Goal: Task Accomplishment & Management: Manage account settings

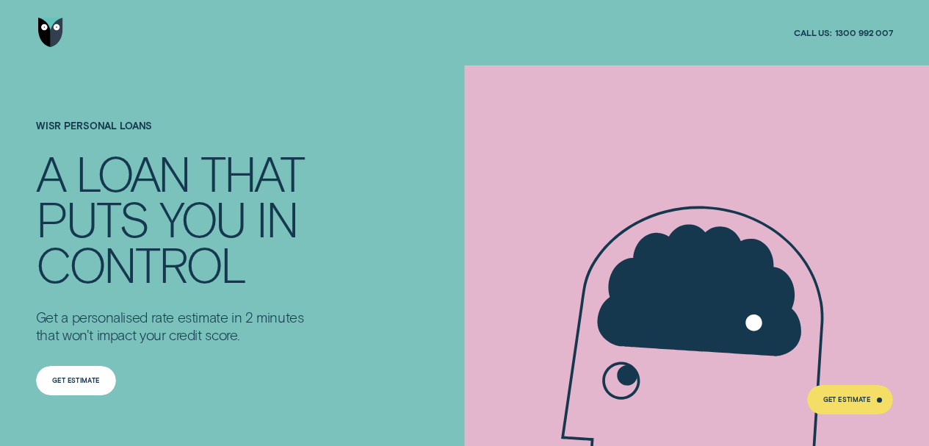
click at [71, 379] on div "Get Estimate" at bounding box center [75, 381] width 47 height 6
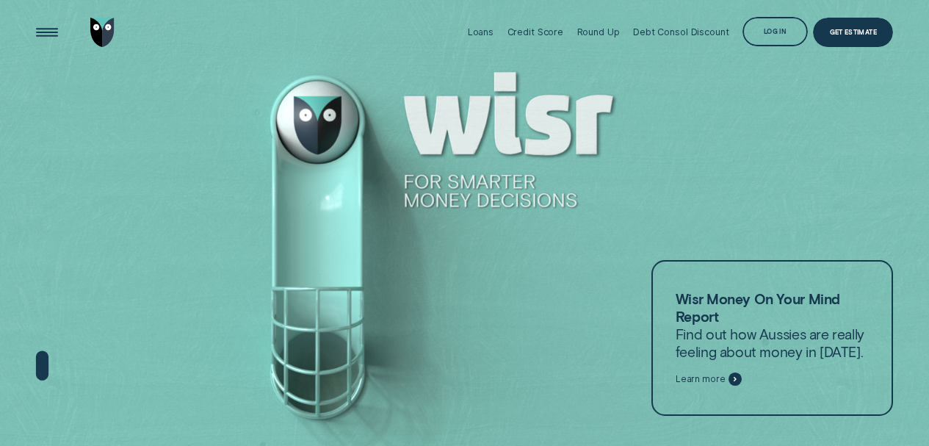
click at [764, 33] on div "Log in" at bounding box center [775, 33] width 23 height 6
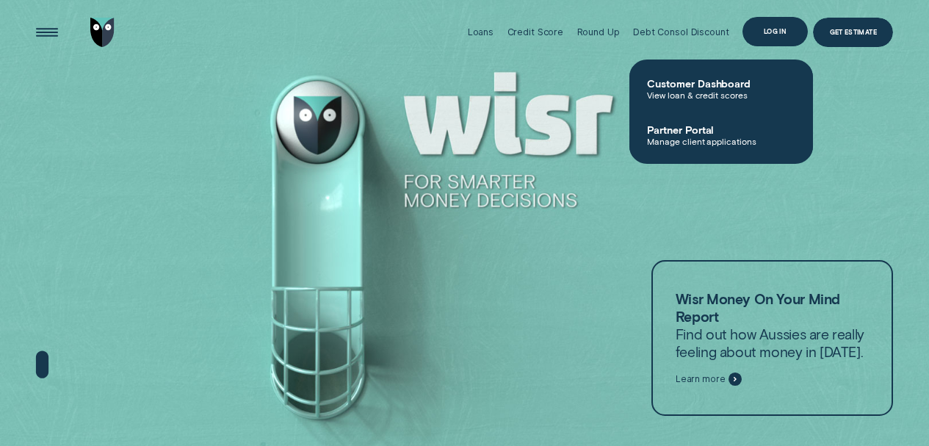
click at [764, 33] on div "Log in" at bounding box center [775, 32] width 23 height 6
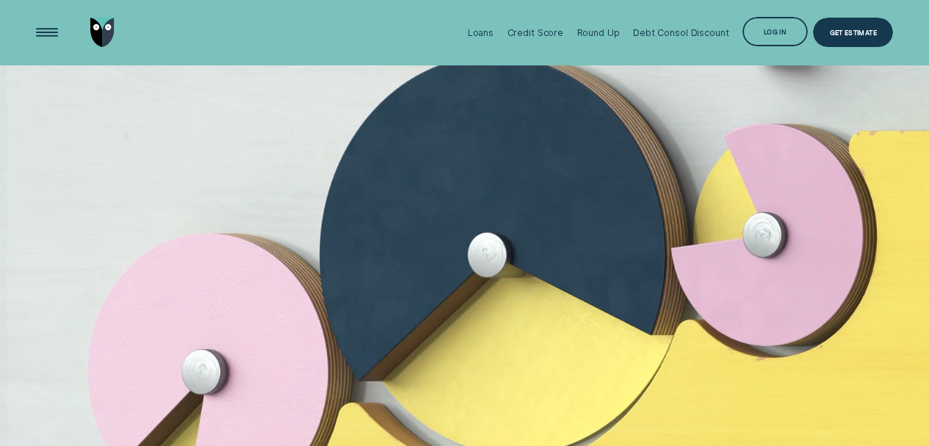
scroll to position [2748, 0]
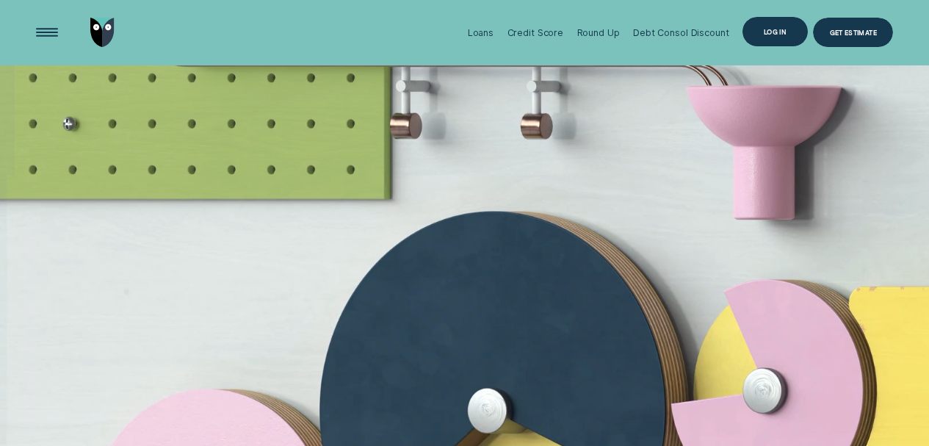
click at [769, 31] on div "Log in" at bounding box center [775, 32] width 23 height 6
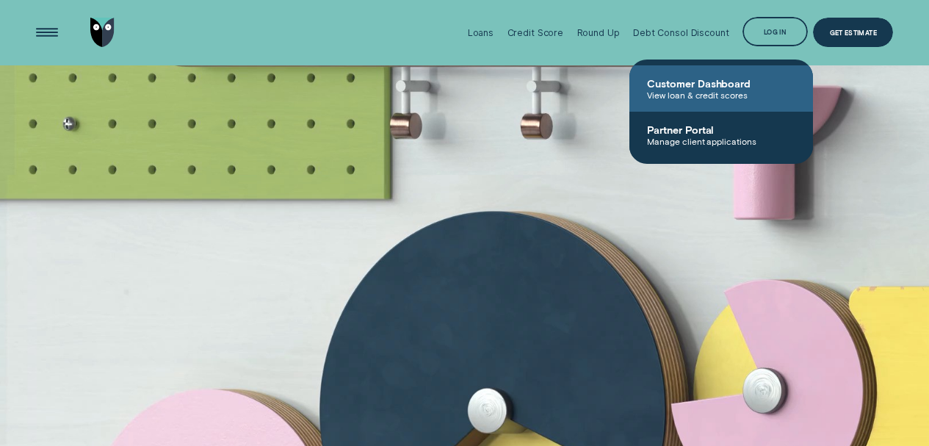
click at [716, 85] on span "Customer Dashboard" at bounding box center [721, 83] width 148 height 12
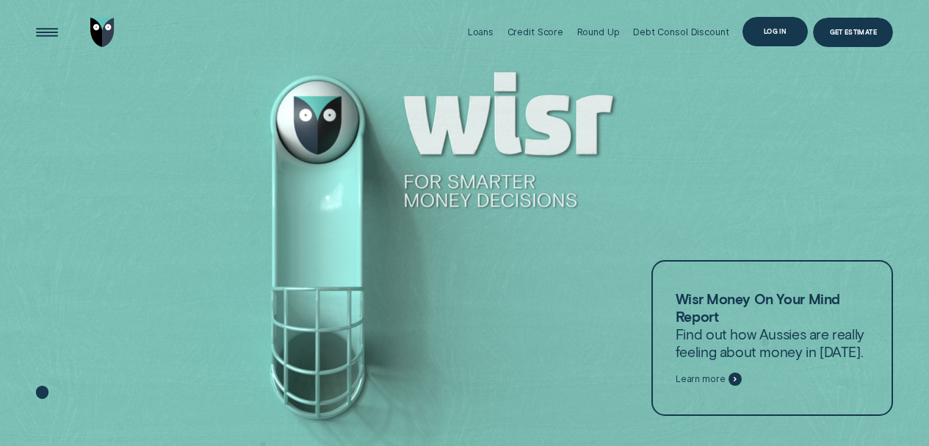
click at [761, 32] on div "Log in" at bounding box center [775, 31] width 65 height 29
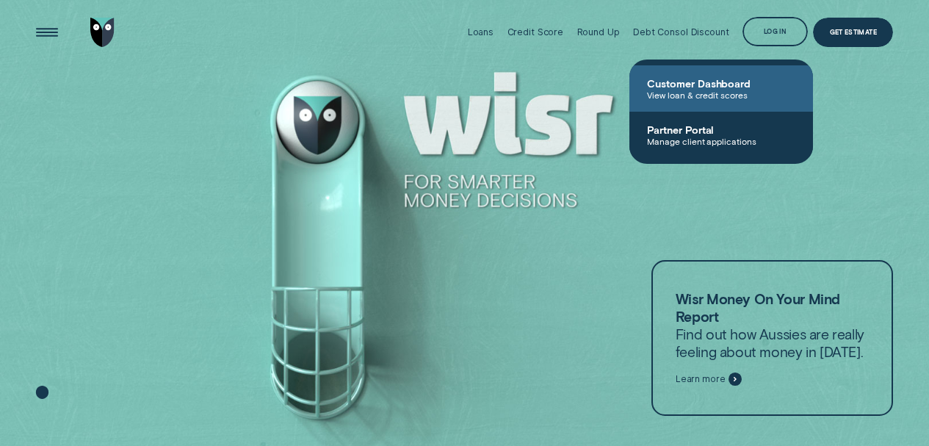
click at [720, 92] on span "View loan & credit scores" at bounding box center [721, 95] width 148 height 10
